Goal: Transaction & Acquisition: Purchase product/service

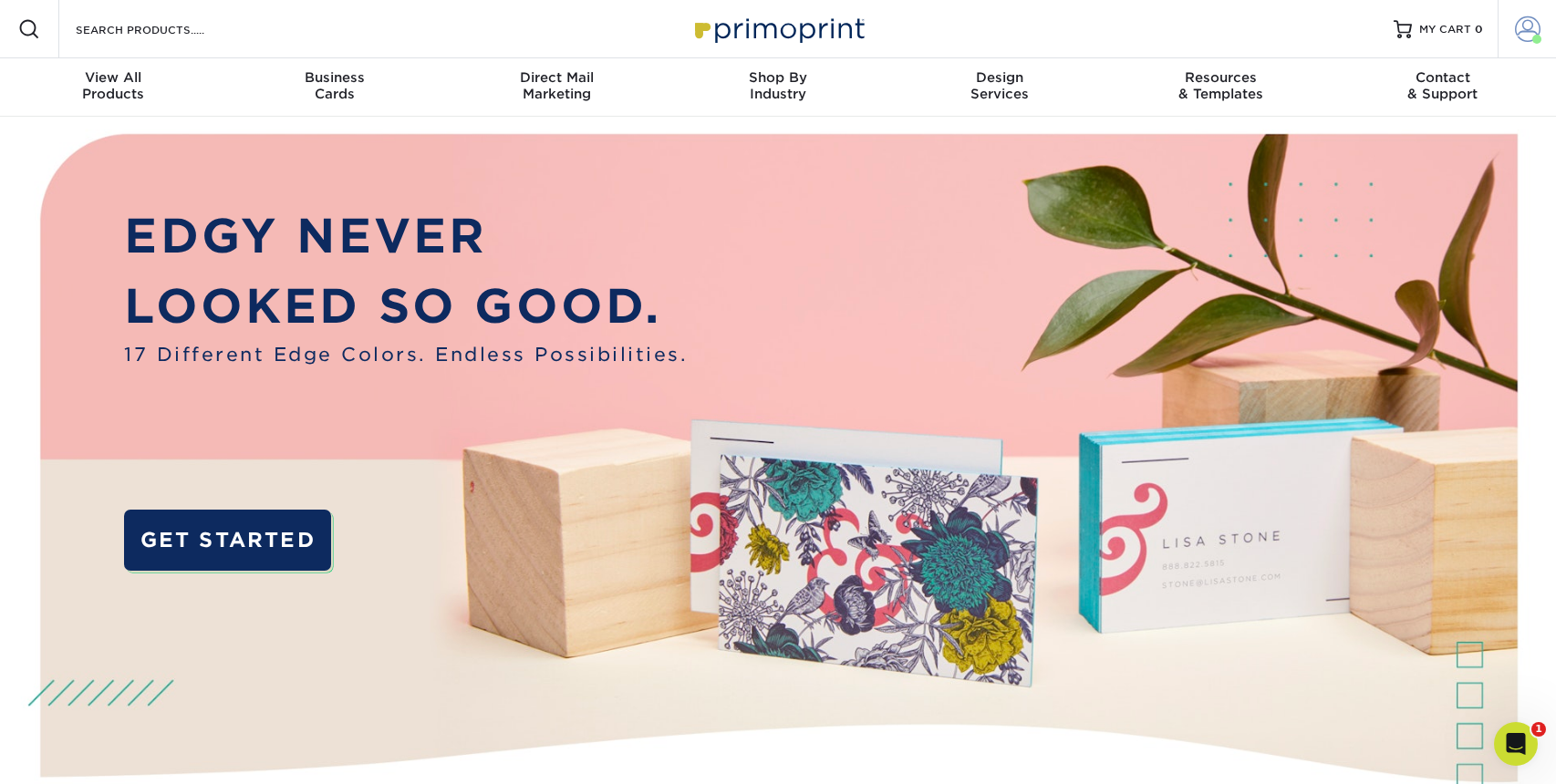
click at [1530, 26] on span at bounding box center [1528, 28] width 26 height 26
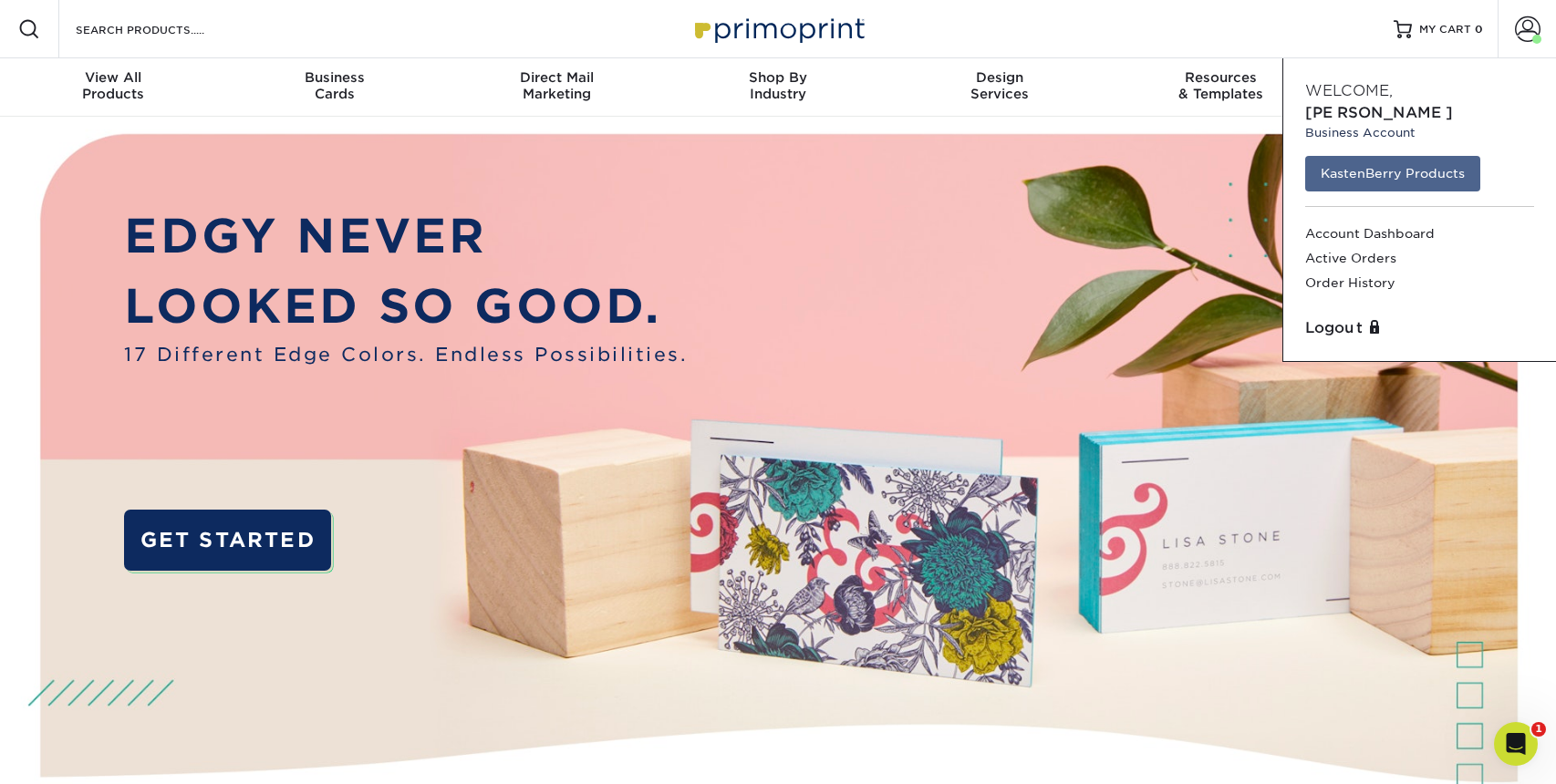
click at [1399, 156] on link "KastenBerry Products" at bounding box center [1393, 173] width 175 height 35
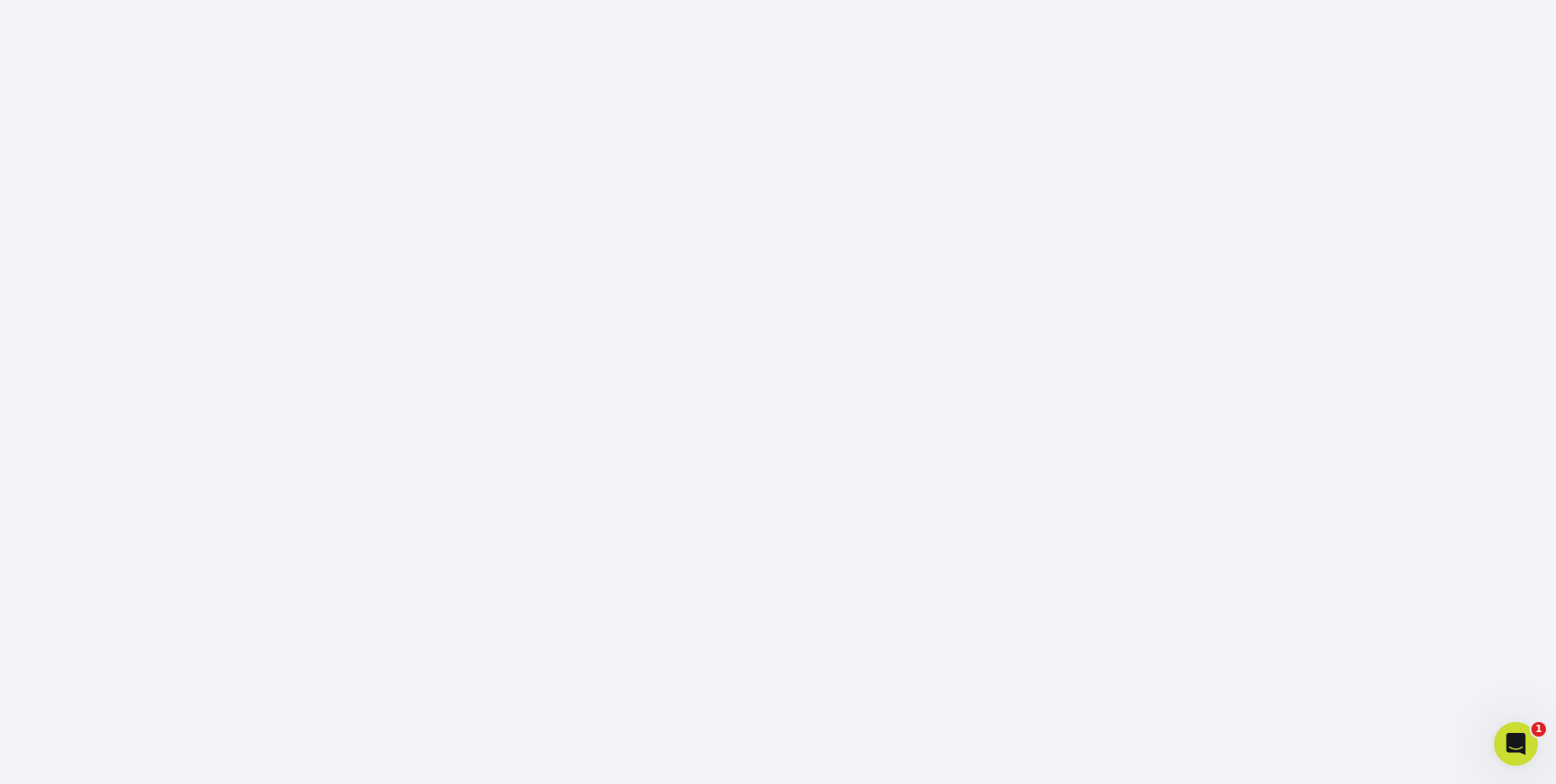
scroll to position [238, 0]
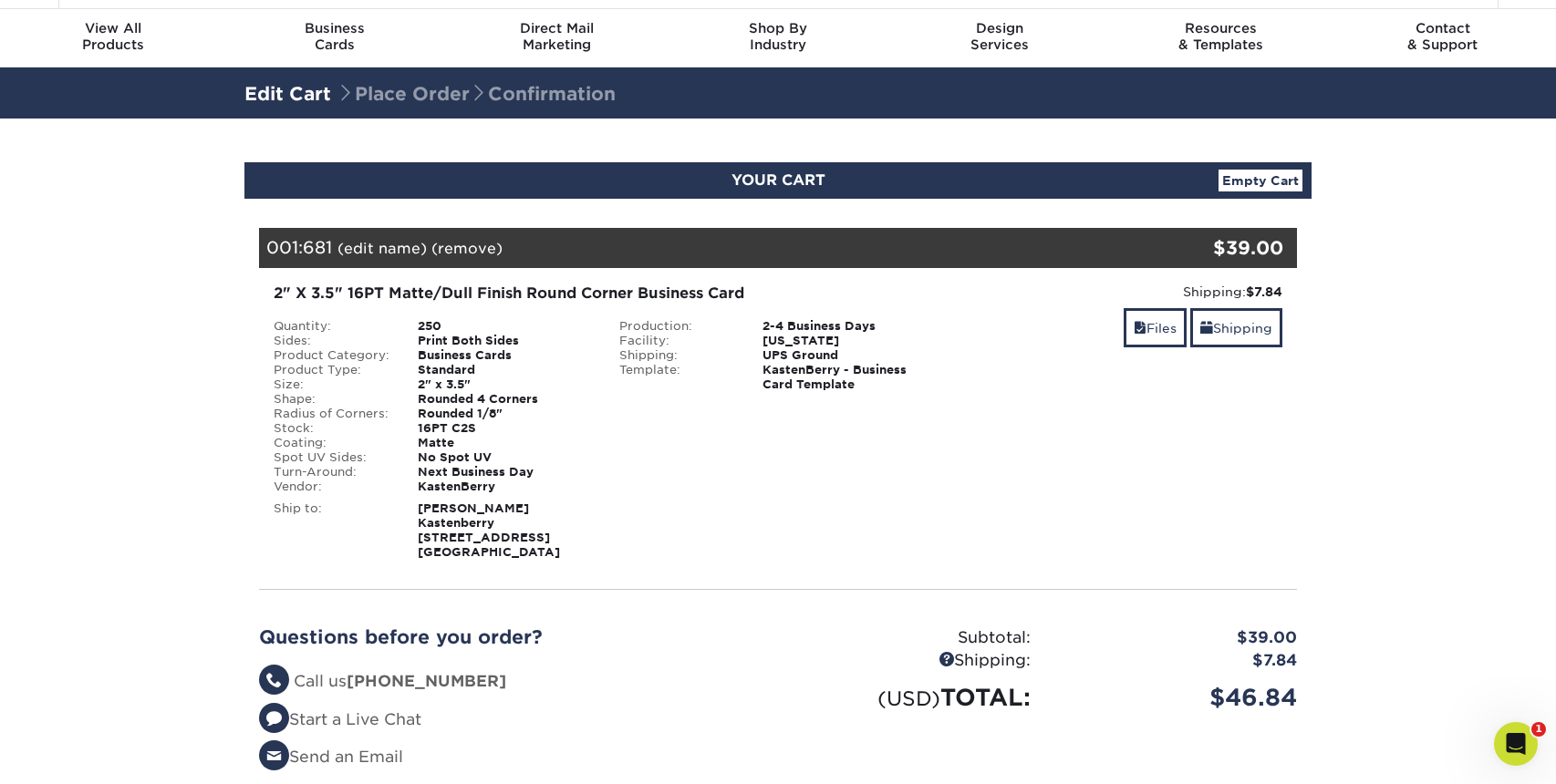
scroll to position [169, 0]
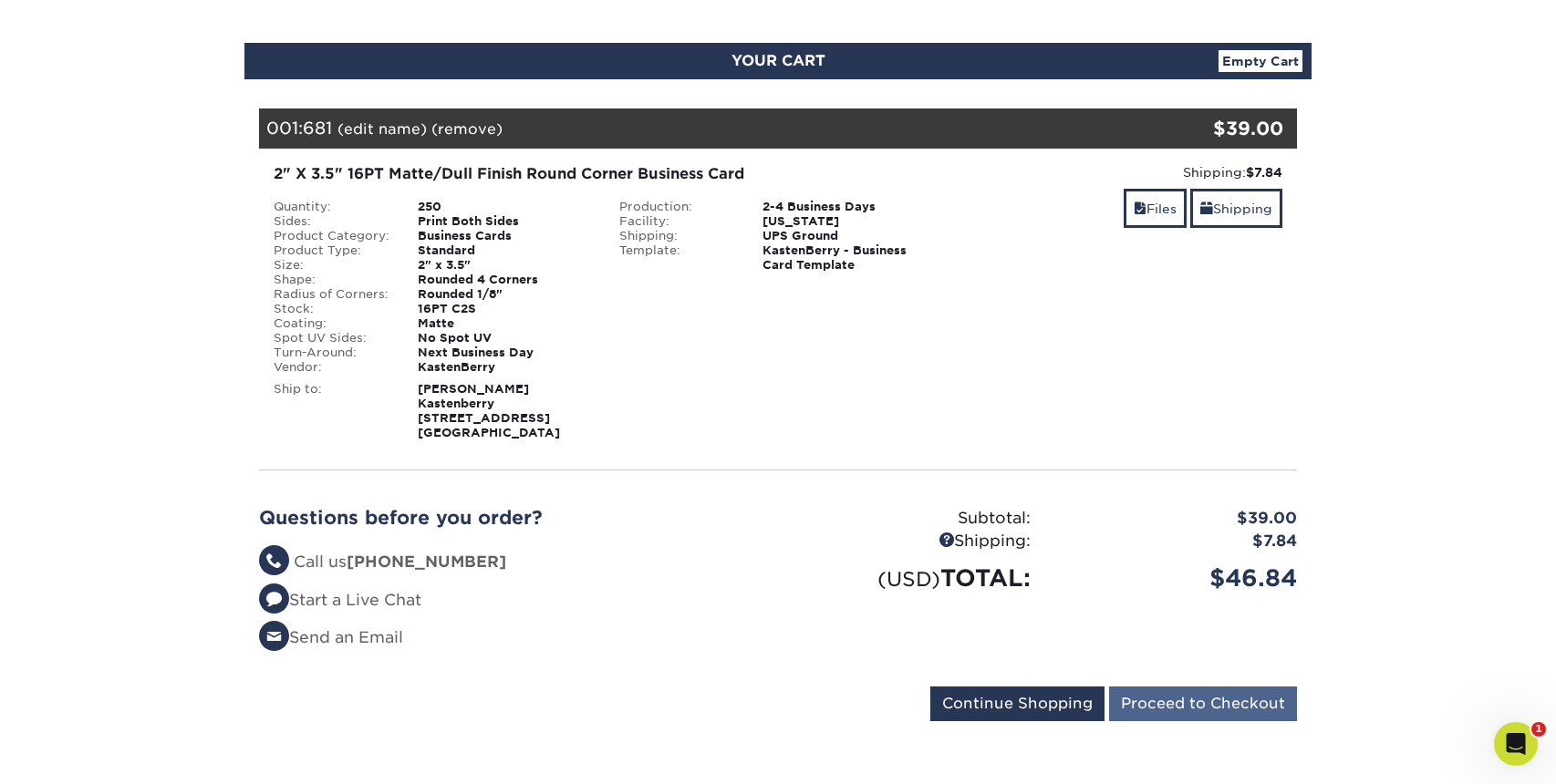
click at [1191, 697] on input "Proceed to Checkout" at bounding box center [1203, 704] width 188 height 35
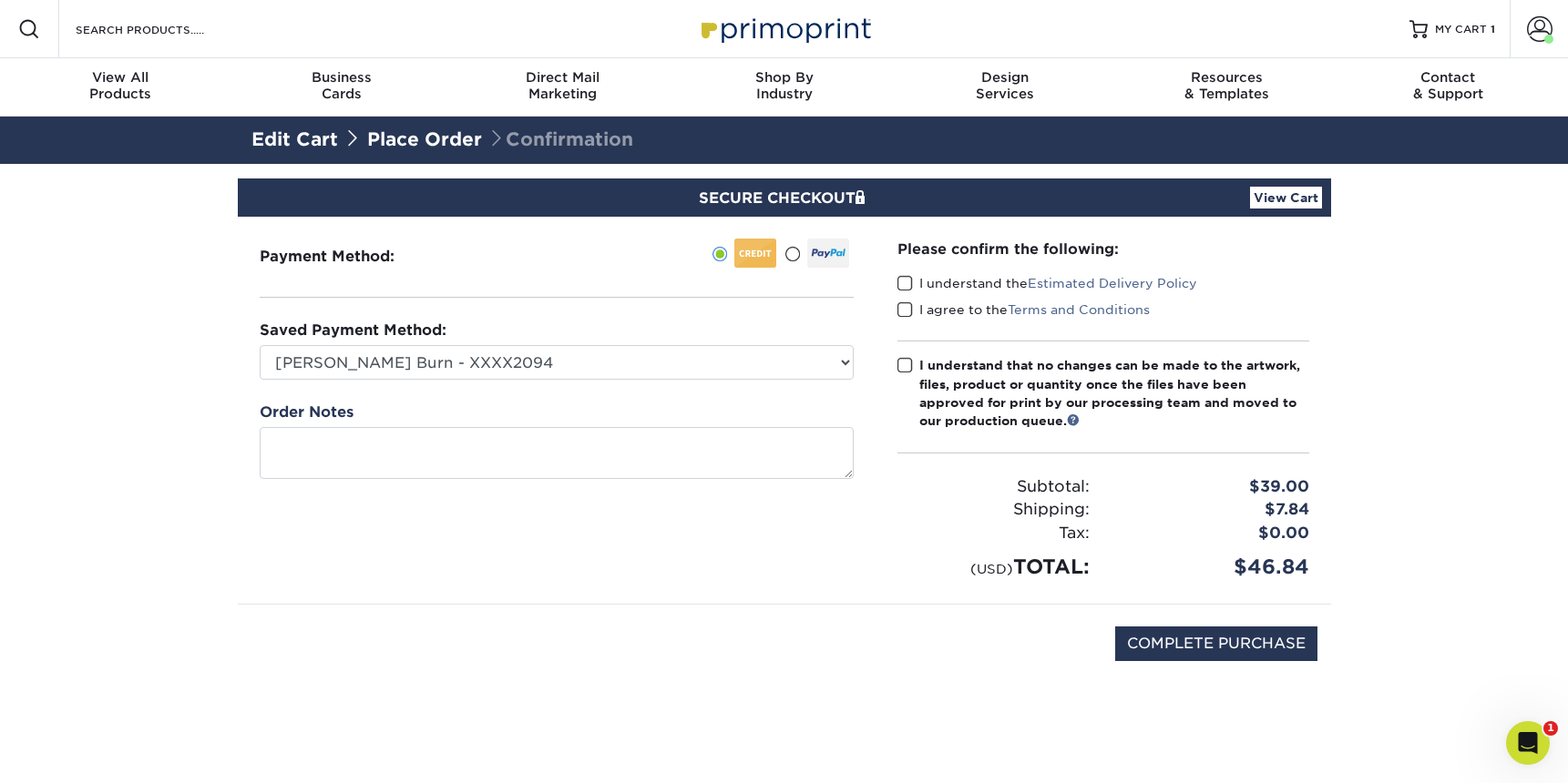
drag, startPoint x: 1175, startPoint y: 649, endPoint x: 845, endPoint y: 506, distance: 359.7
click at [849, 545] on div "Payment Method: Andy Mullins" at bounding box center [785, 459] width 1066 height 486
click at [910, 279] on span at bounding box center [905, 284] width 15 height 17
click at [0, 0] on input "I understand the Estimated Delivery Policy" at bounding box center [0, 0] width 0 height 0
click at [904, 305] on span at bounding box center [905, 310] width 15 height 17
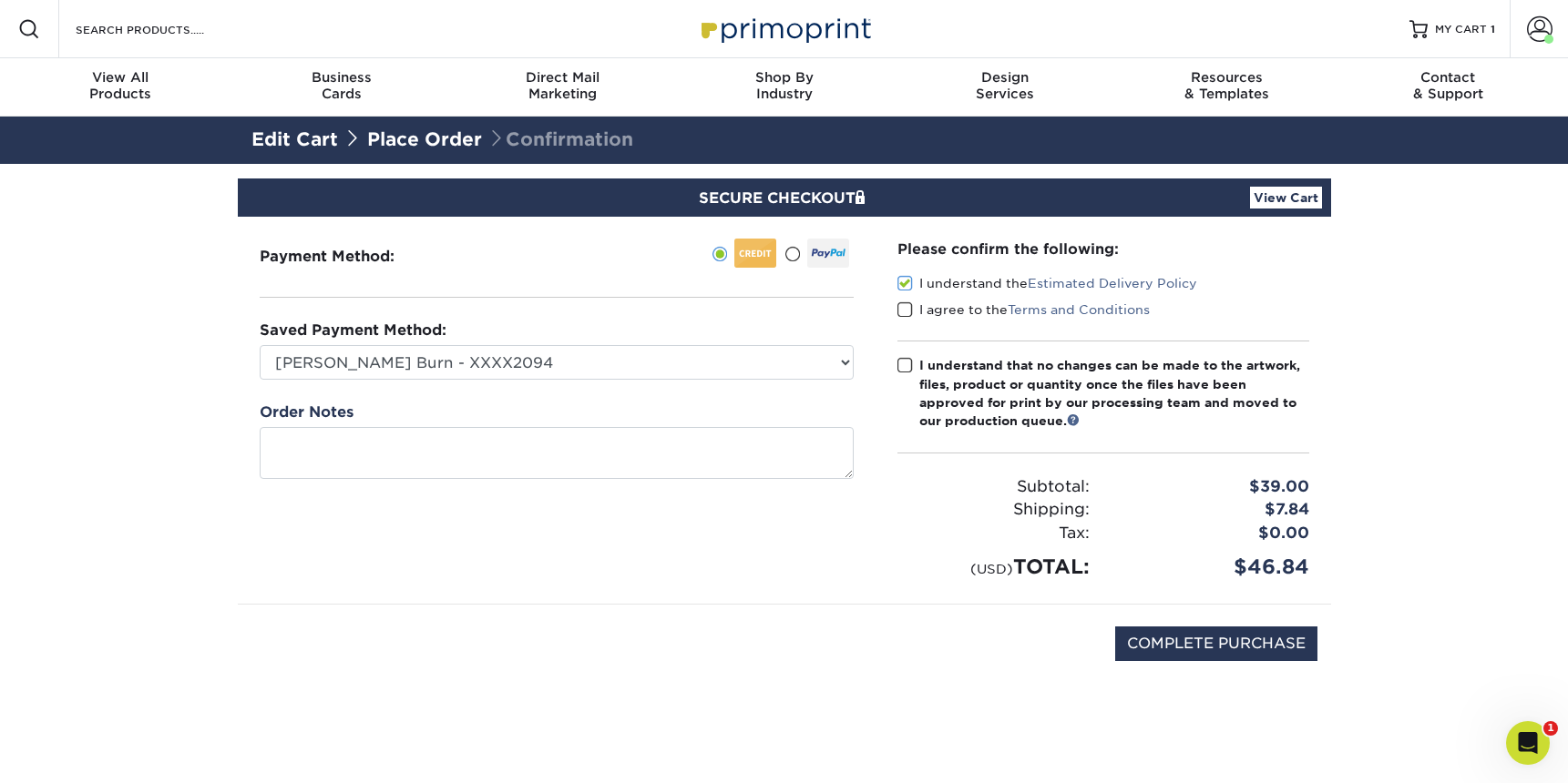
click at [0, 0] on input "I agree to the Terms and Conditions" at bounding box center [0, 0] width 0 height 0
click at [1036, 373] on div "I understand that no changes can be made to the artwork, files, product or quan…" at bounding box center [1113, 393] width 390 height 75
click at [0, 0] on input "I understand that no changes can be made to the artwork, files, product or quan…" at bounding box center [0, 0] width 0 height 0
click at [1201, 626] on input "COMPLETE PURCHASE" at bounding box center [1216, 643] width 202 height 35
type input "PROCESSING, PLEASE WAIT..."
